Goal: Transaction & Acquisition: Purchase product/service

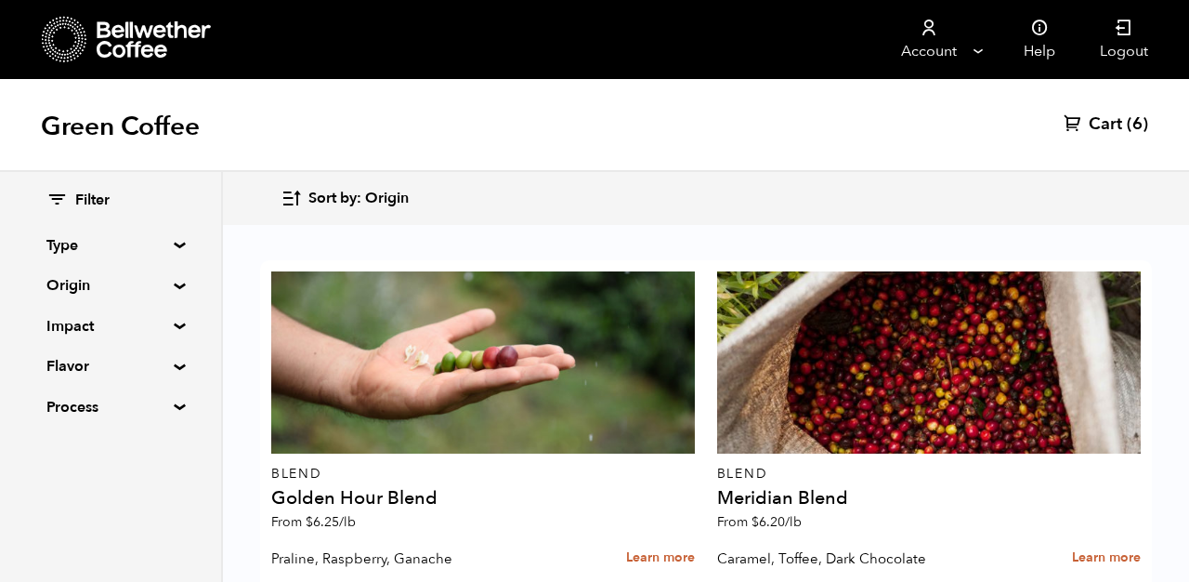
click at [1104, 113] on span "Cart" at bounding box center [1105, 124] width 33 height 22
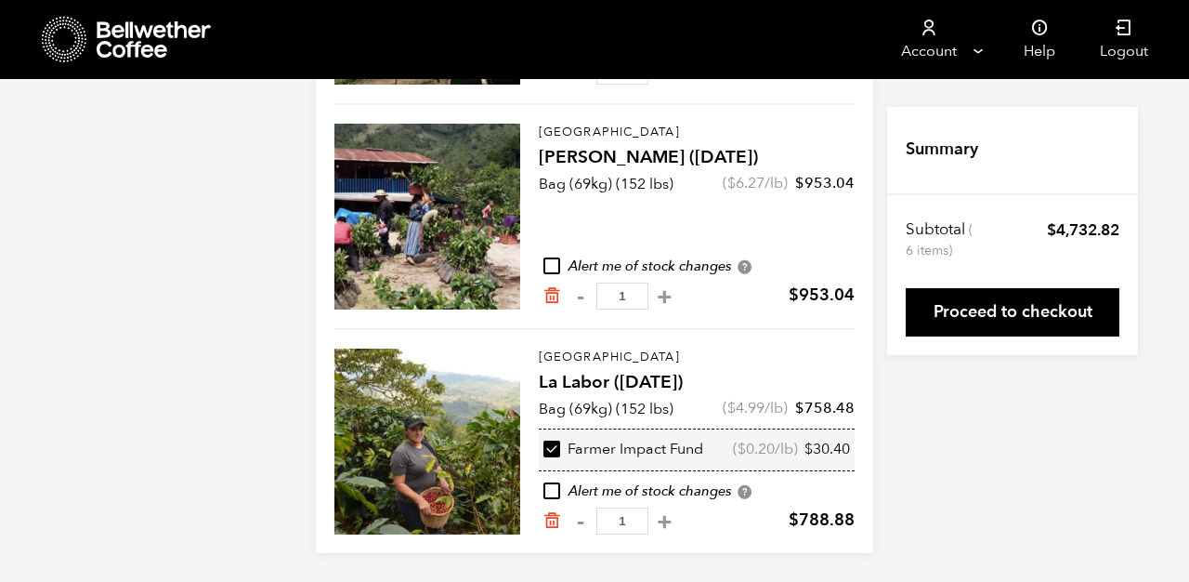
scroll to position [845, 0]
click at [653, 521] on button "+" at bounding box center [664, 521] width 23 height 19
type input "2"
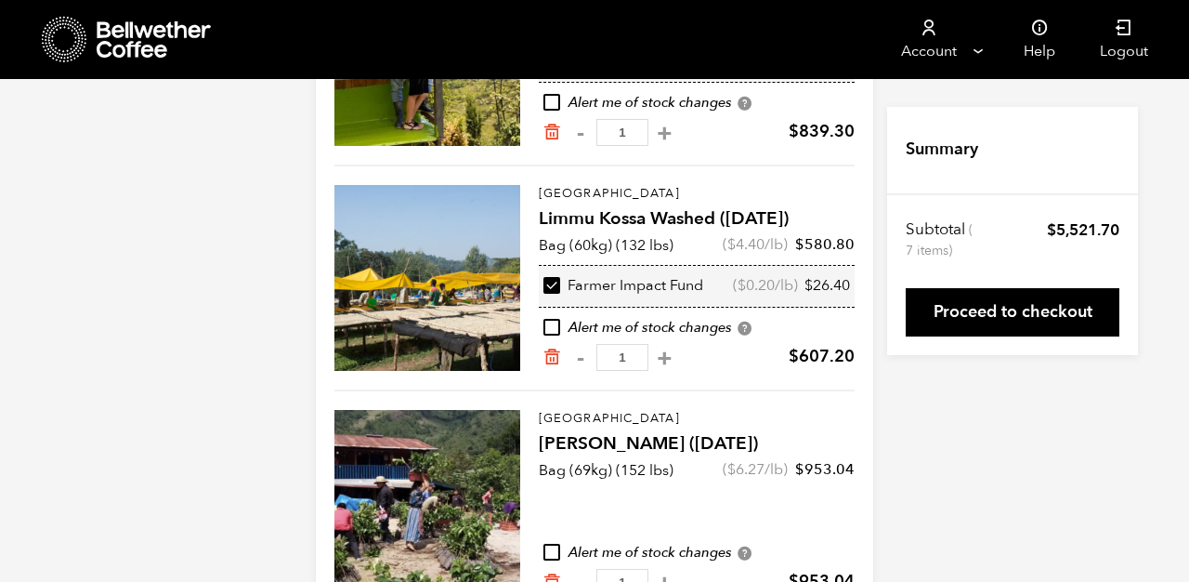
scroll to position [595, 0]
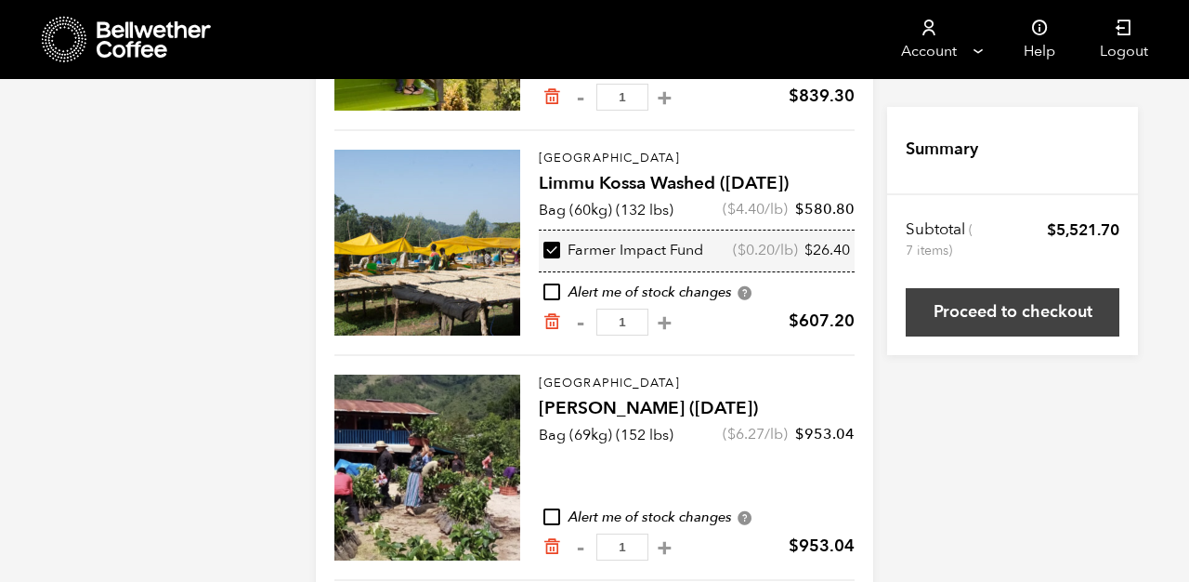
click at [950, 305] on link "Proceed to checkout" at bounding box center [1013, 312] width 214 height 48
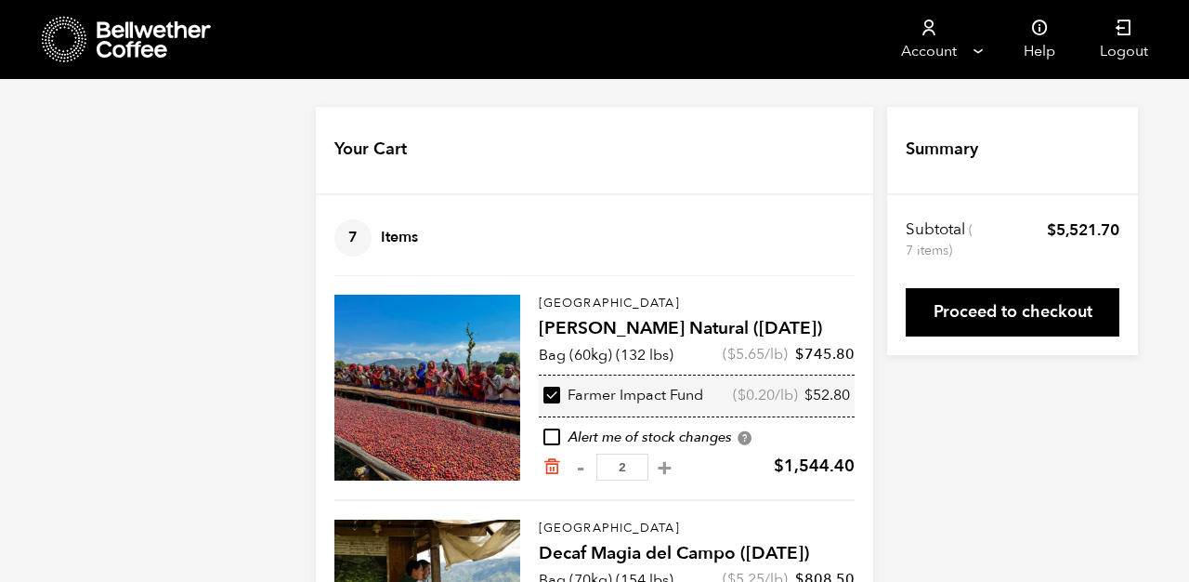
scroll to position [595, 0]
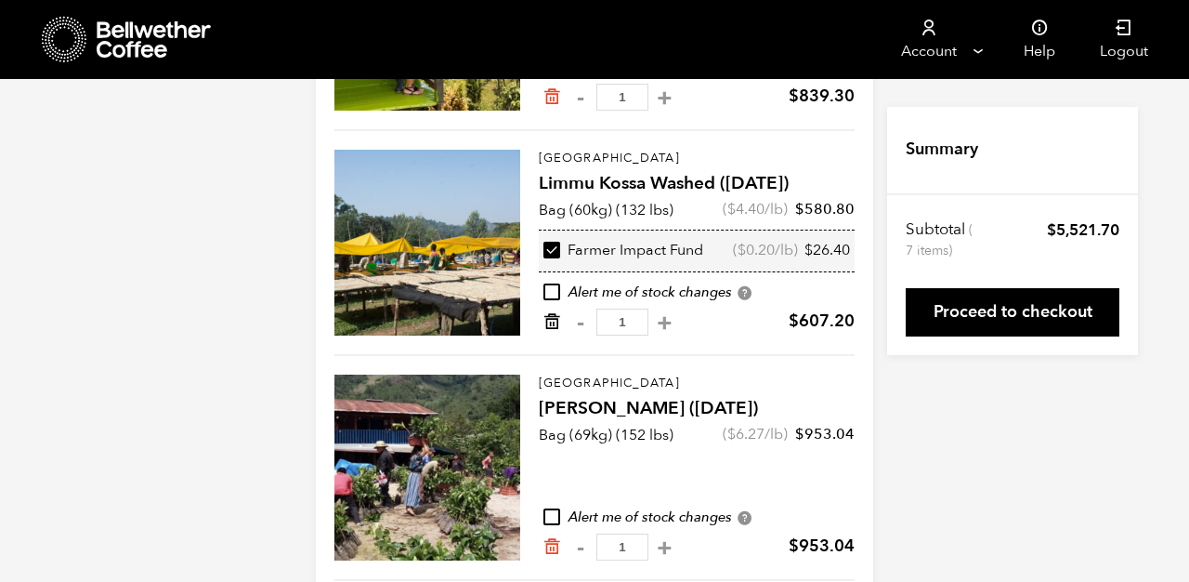
click at [553, 322] on icon "Remove from cart" at bounding box center [552, 321] width 19 height 19
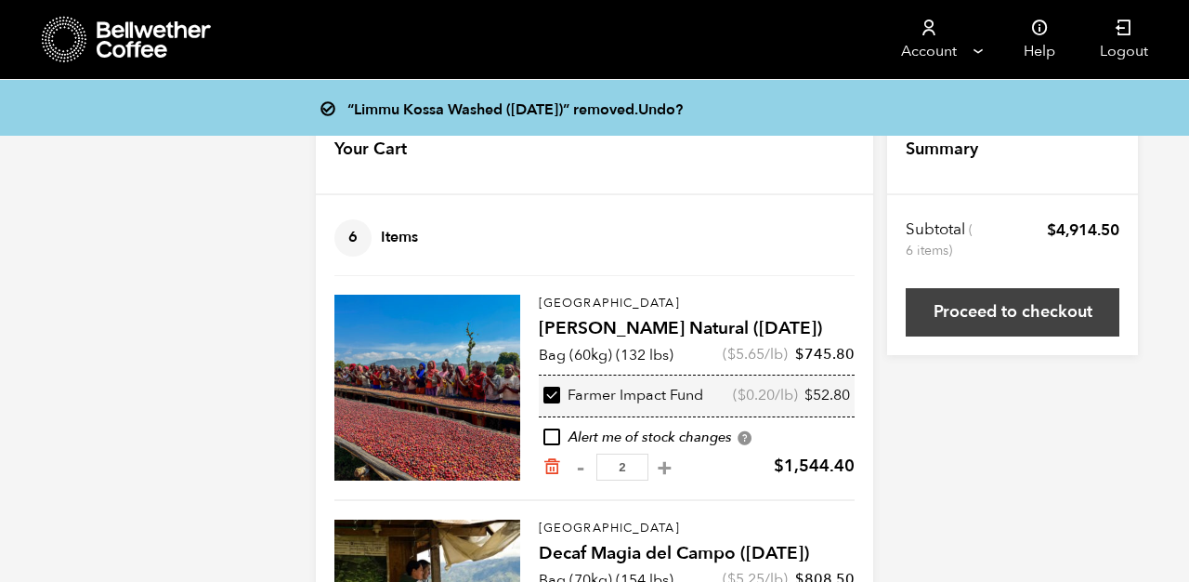
click at [969, 305] on link "Proceed to checkout" at bounding box center [1013, 312] width 214 height 48
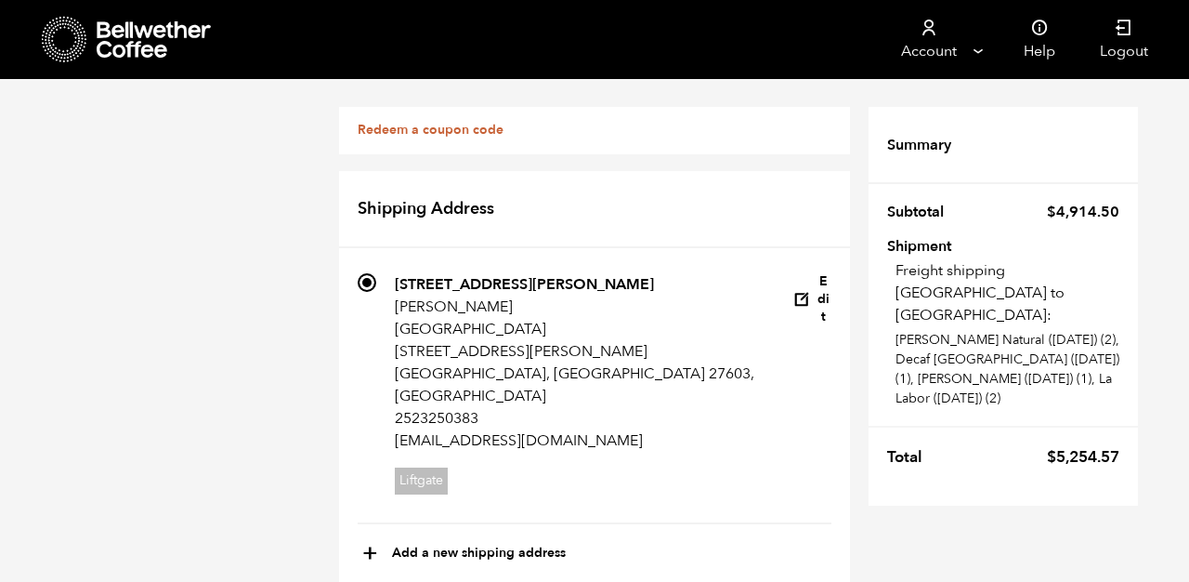
scroll to position [928, 0]
checkbox input "true"
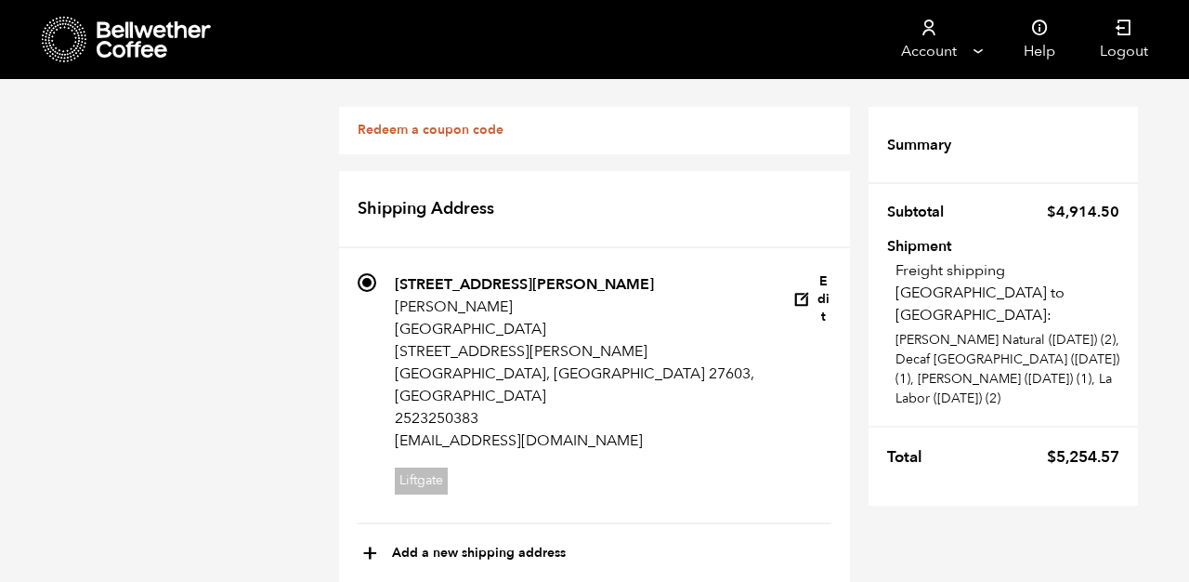
scroll to position [1894, 0]
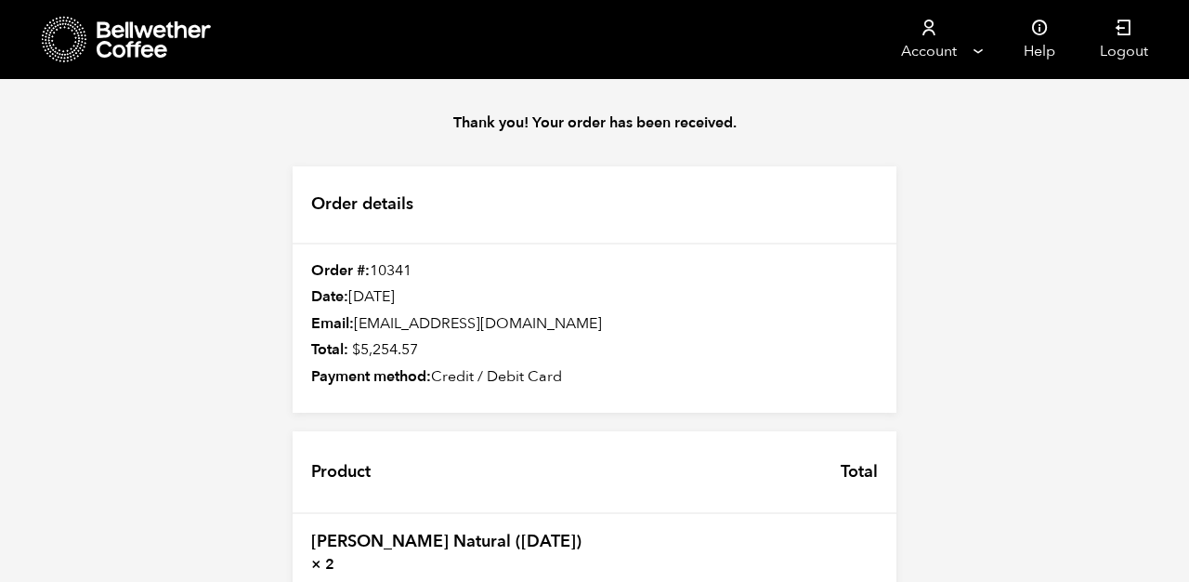
scroll to position [823, 0]
